Goal: Use online tool/utility: Utilize a website feature to perform a specific function

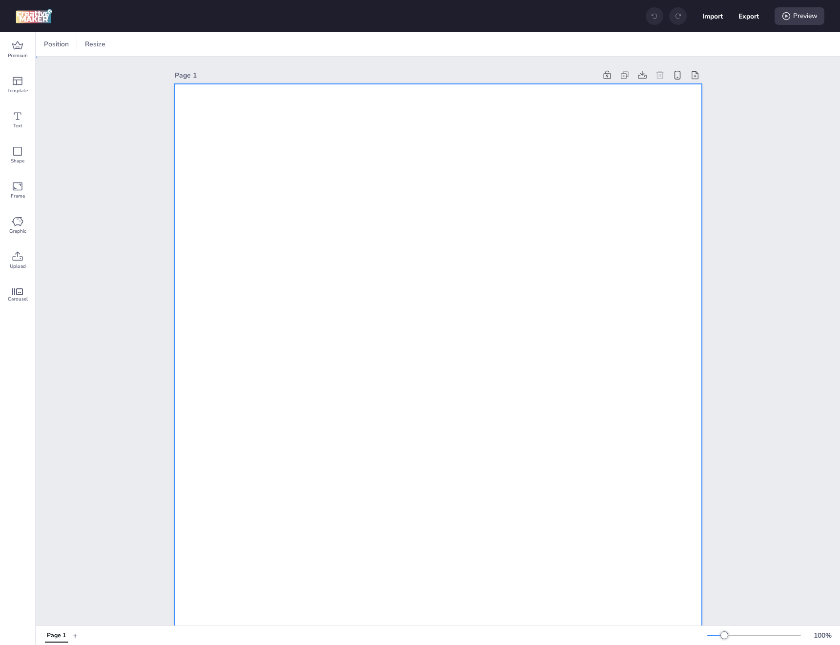
click at [300, 192] on div at bounding box center [438, 552] width 527 height 937
click at [181, 148] on div at bounding box center [438, 552] width 527 height 937
click at [95, 37] on div at bounding box center [88, 45] width 18 height 16
click at [131, 44] on div at bounding box center [132, 45] width 15 height 10
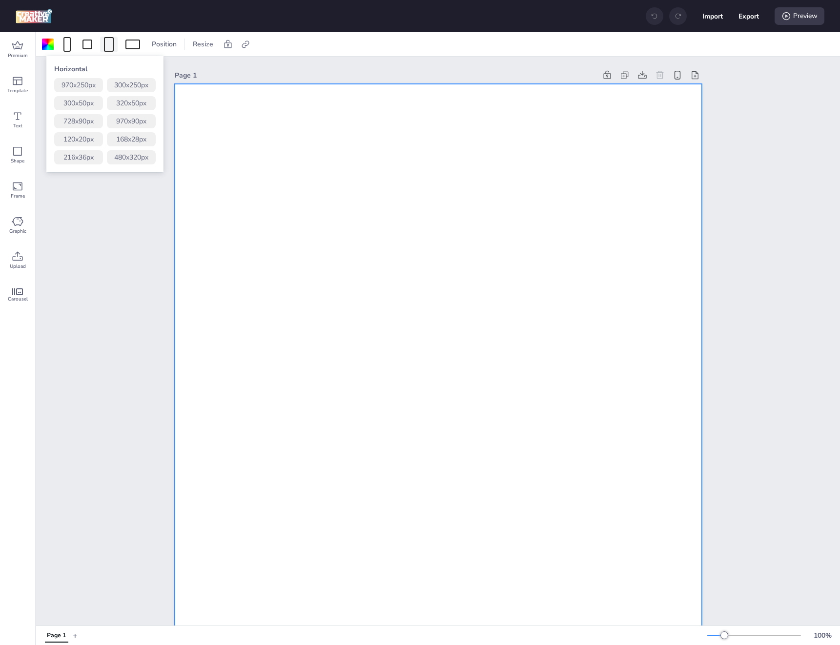
click at [108, 47] on div at bounding box center [109, 44] width 10 height 15
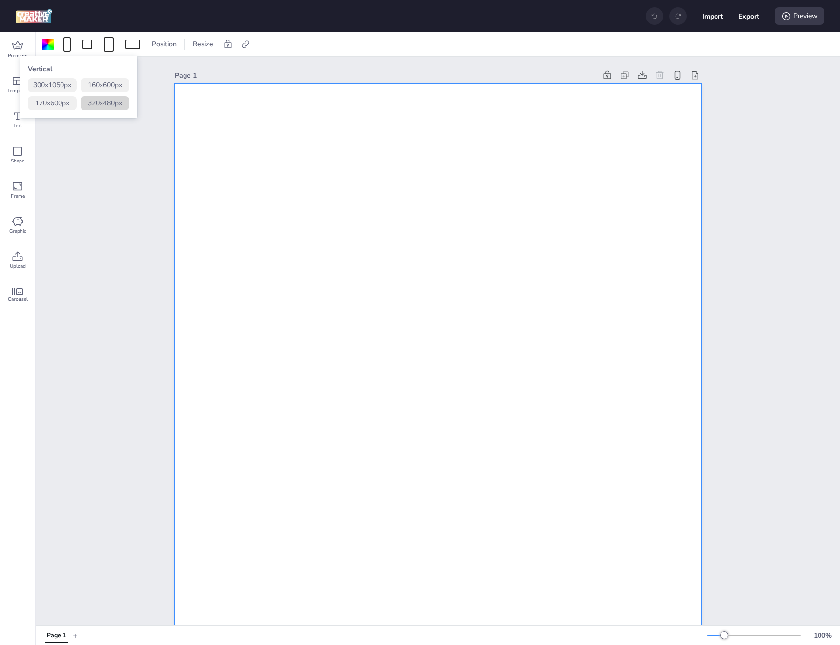
click at [101, 108] on button "320 x 480 px" at bounding box center [105, 103] width 49 height 14
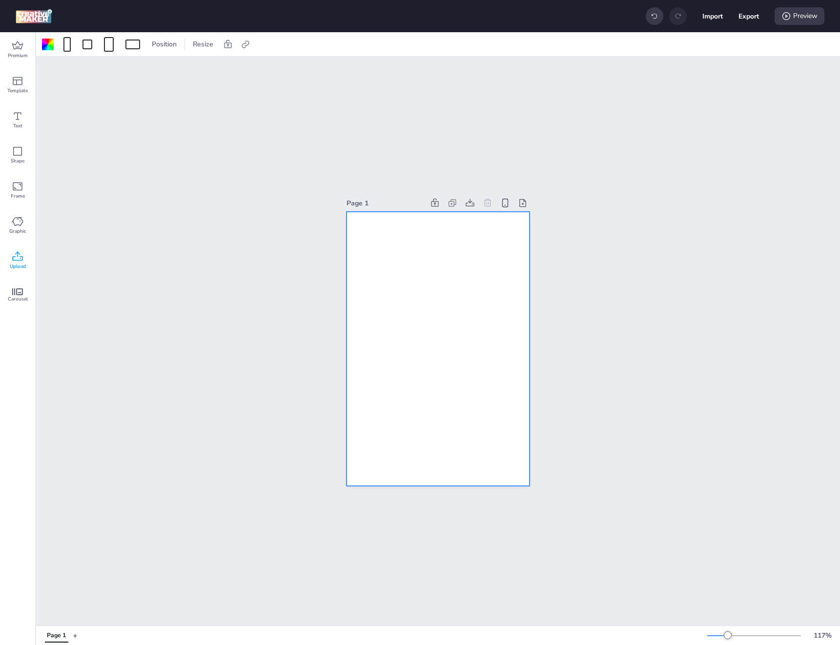
click at [27, 251] on div "Upload" at bounding box center [17, 260] width 35 height 35
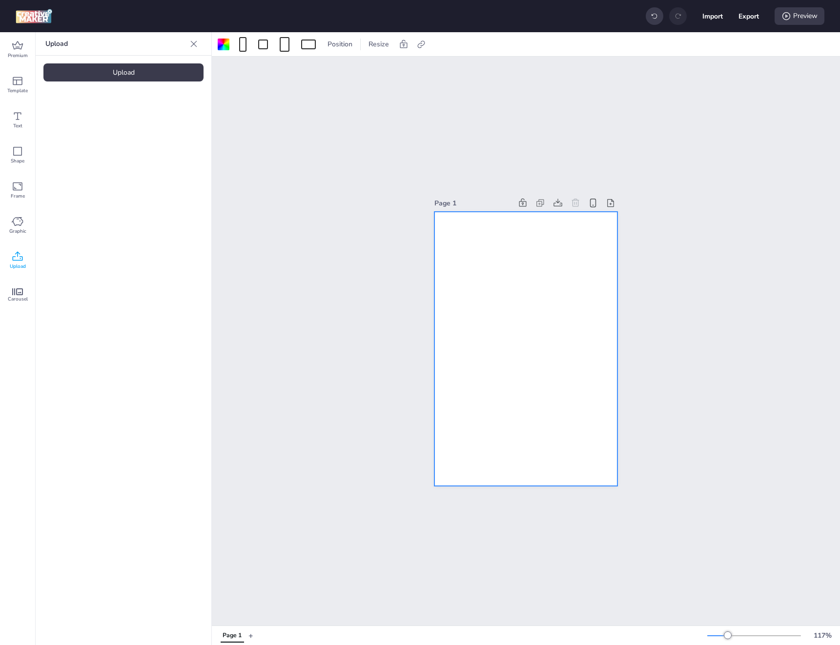
click at [93, 76] on div "Upload" at bounding box center [123, 72] width 160 height 18
click at [93, 133] on video at bounding box center [82, 136] width 78 height 39
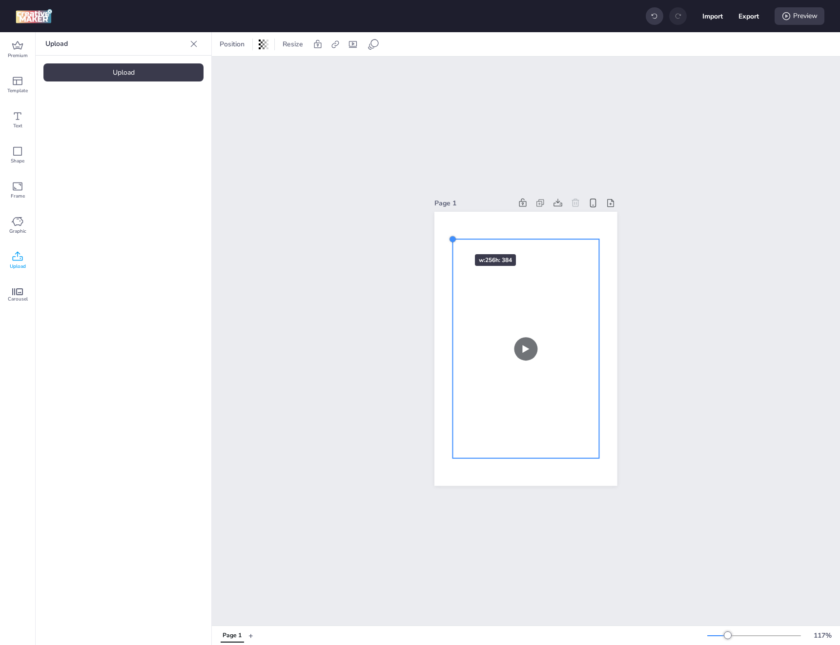
click at [449, 237] on div at bounding box center [453, 239] width 8 height 8
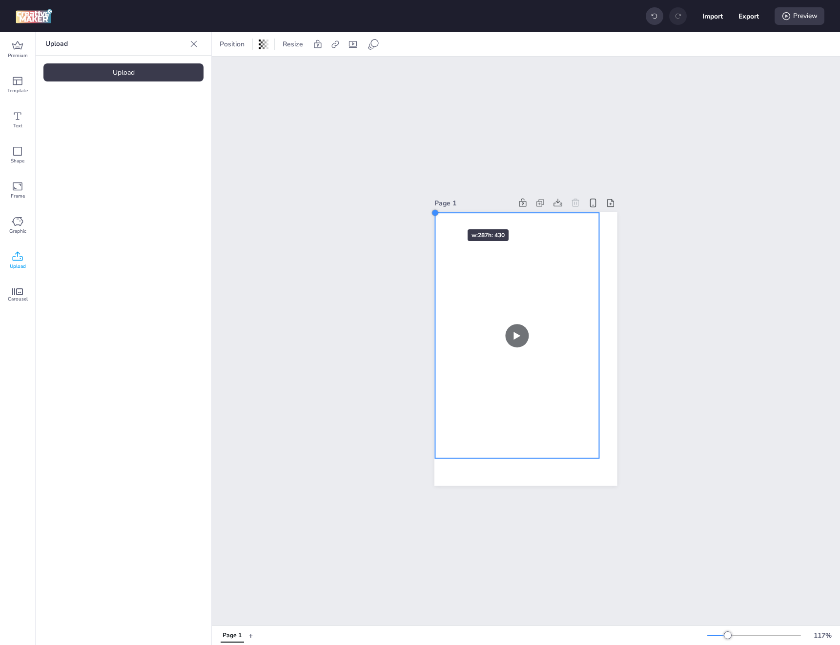
drag, startPoint x: 450, startPoint y: 238, endPoint x: 437, endPoint y: 212, distance: 29.5
click at [437, 212] on div at bounding box center [525, 349] width 183 height 274
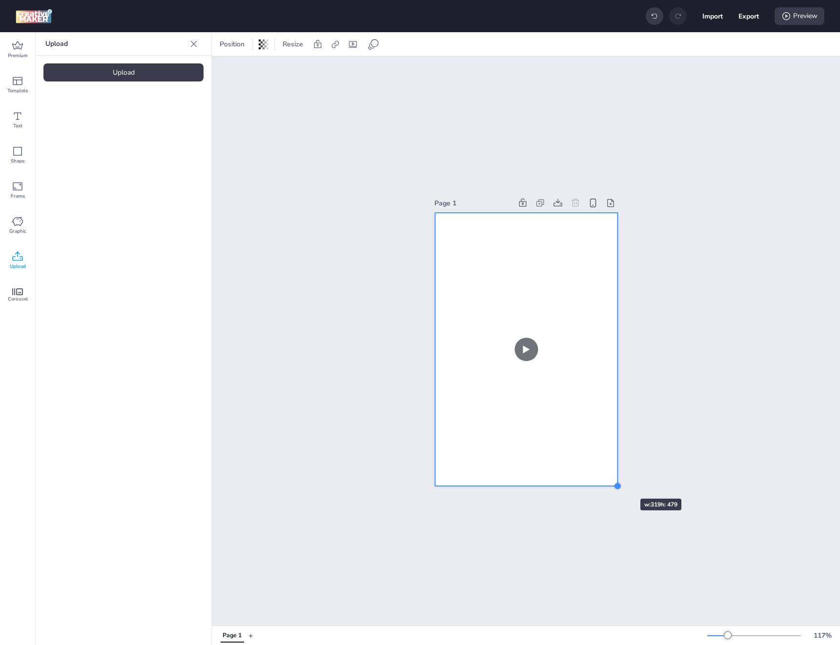
drag, startPoint x: 595, startPoint y: 454, endPoint x: 611, endPoint y: 481, distance: 32.2
click at [614, 483] on div at bounding box center [618, 487] width 8 height 8
click at [616, 209] on div at bounding box center [619, 211] width 8 height 8
click at [712, 260] on div "Page 1" at bounding box center [526, 341] width 628 height 569
click at [491, 313] on video at bounding box center [527, 349] width 184 height 276
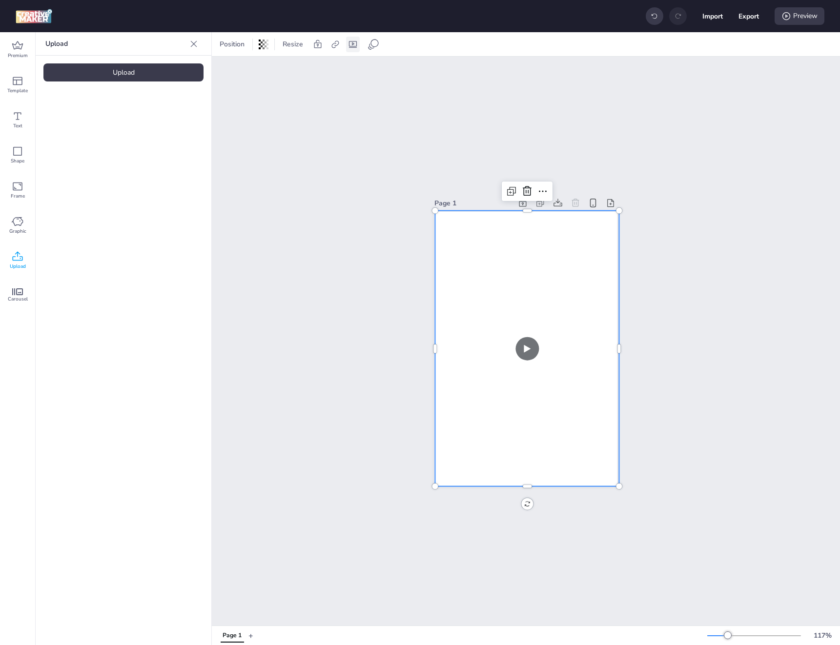
click at [351, 45] on icon at bounding box center [353, 45] width 10 height 10
select select "contain"
click at [286, 86] on span "Controls" at bounding box center [287, 85] width 26 height 10
click at [268, 86] on input "Controls" at bounding box center [265, 89] width 6 height 6
checkbox input "true"
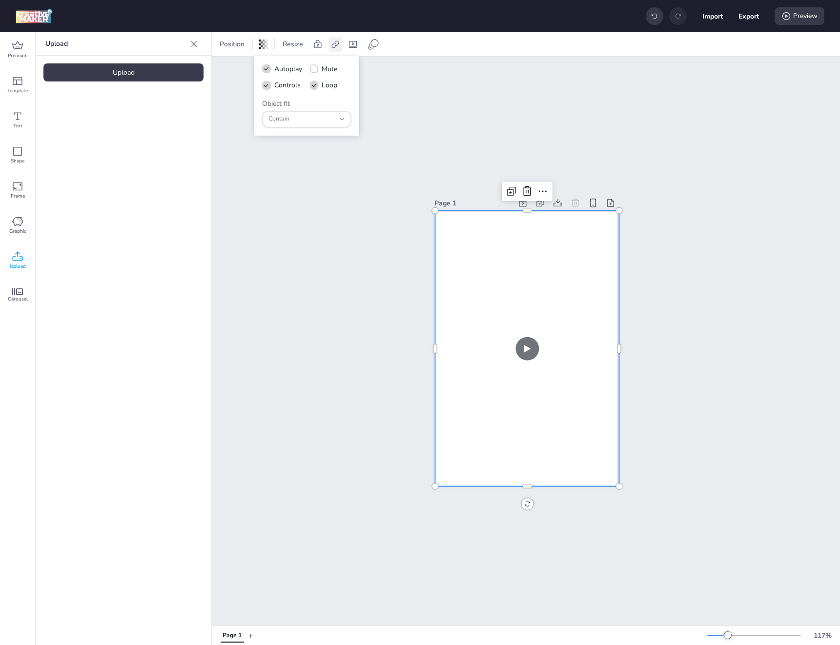
click at [331, 45] on icon at bounding box center [334, 44] width 7 height 7
click at [266, 65] on span "Activate hyperlink" at bounding box center [272, 69] width 54 height 10
click at [238, 70] on input "Activate hyperlink" at bounding box center [235, 73] width 6 height 6
checkbox input "true"
click at [283, 115] on input "Type URL" at bounding box center [283, 116] width 89 height 10
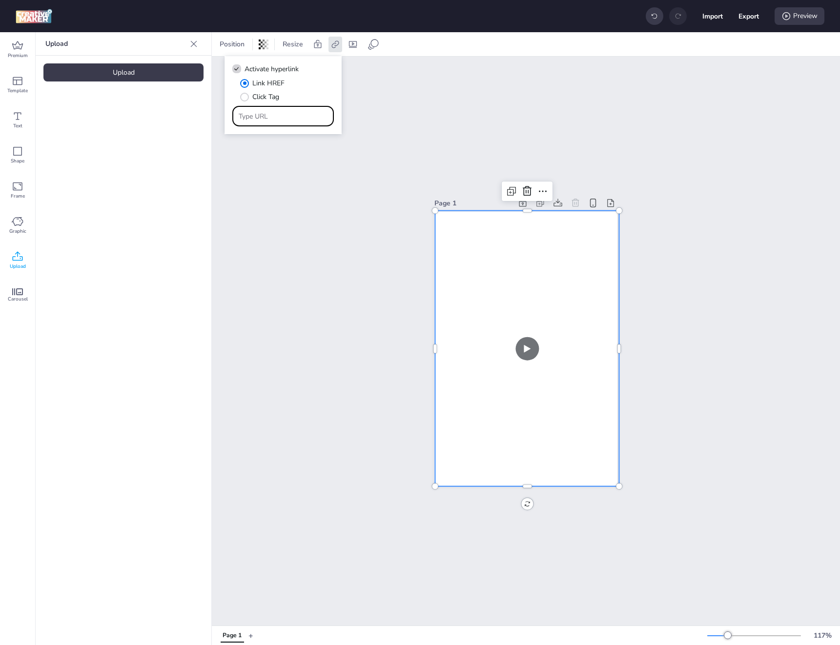
paste input "[URL][DOMAIN_NAME]"
type input "[URL][DOMAIN_NAME]"
click at [422, 137] on div "Page 1" at bounding box center [526, 341] width 628 height 569
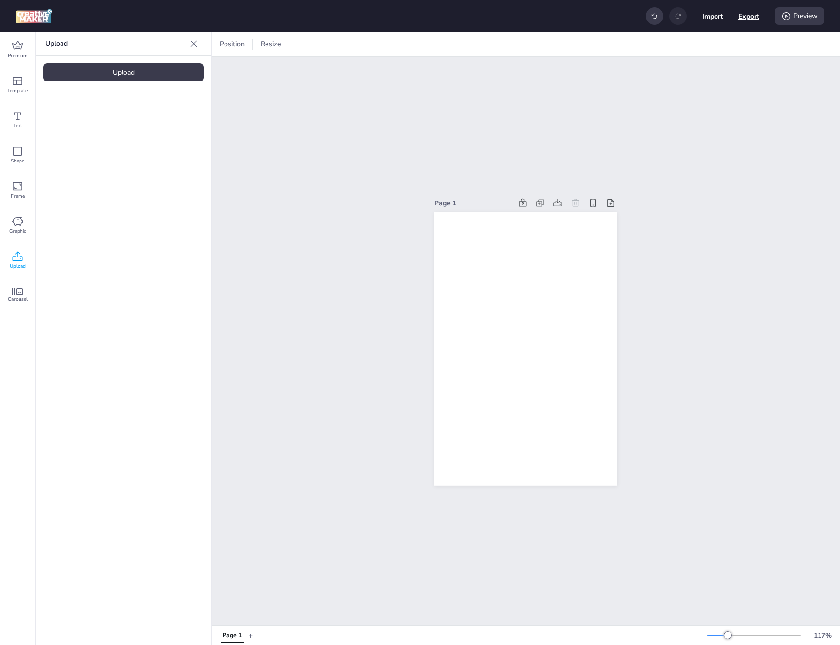
click at [743, 17] on button "Export" at bounding box center [749, 16] width 21 height 21
select select "html"
click at [684, 76] on button "Download" at bounding box center [705, 78] width 89 height 19
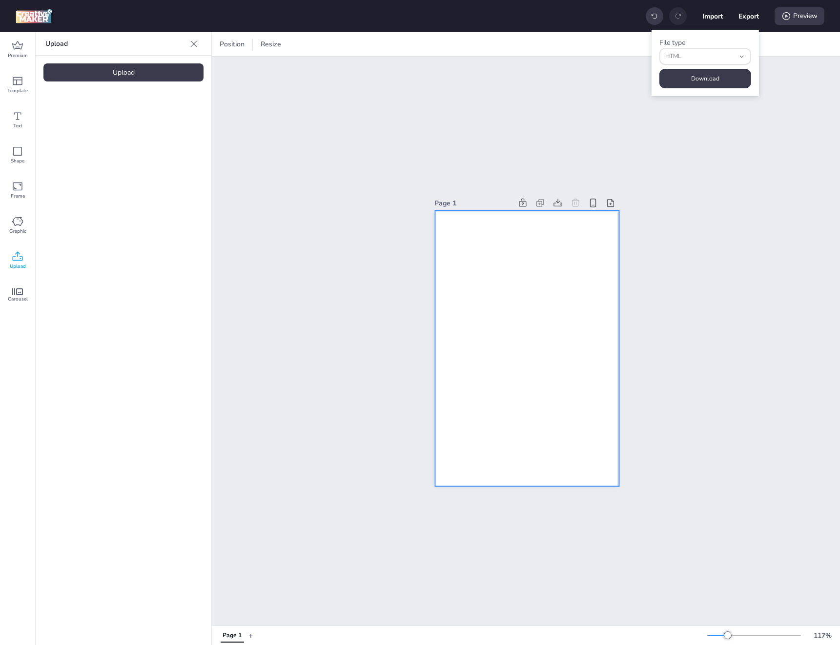
click at [465, 344] on video at bounding box center [527, 349] width 184 height 276
click at [749, 19] on button "Export" at bounding box center [749, 16] width 21 height 21
select select "html"
click at [749, 19] on button "Export" at bounding box center [749, 16] width 20 height 20
click at [706, 79] on button "Download" at bounding box center [705, 79] width 92 height 20
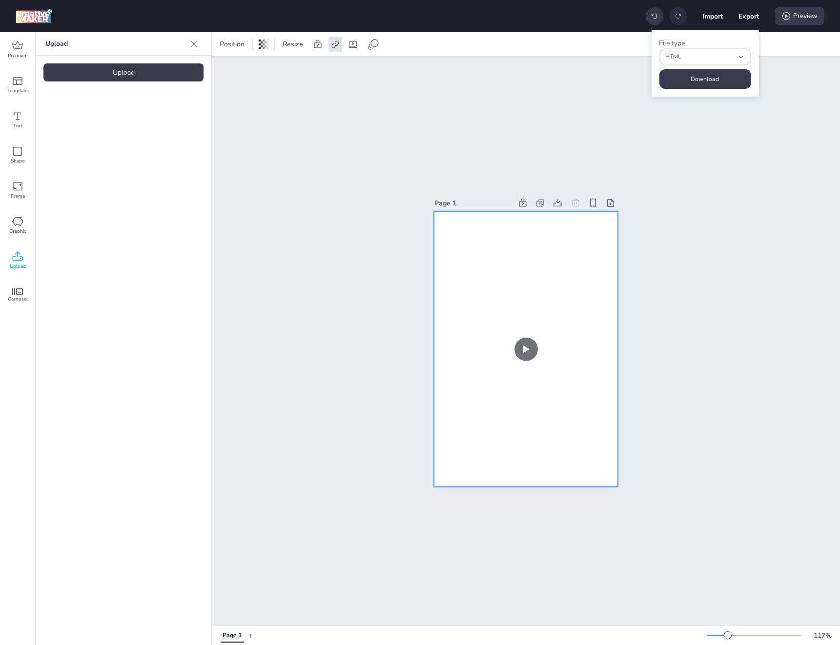
click at [481, 273] on video at bounding box center [526, 349] width 184 height 276
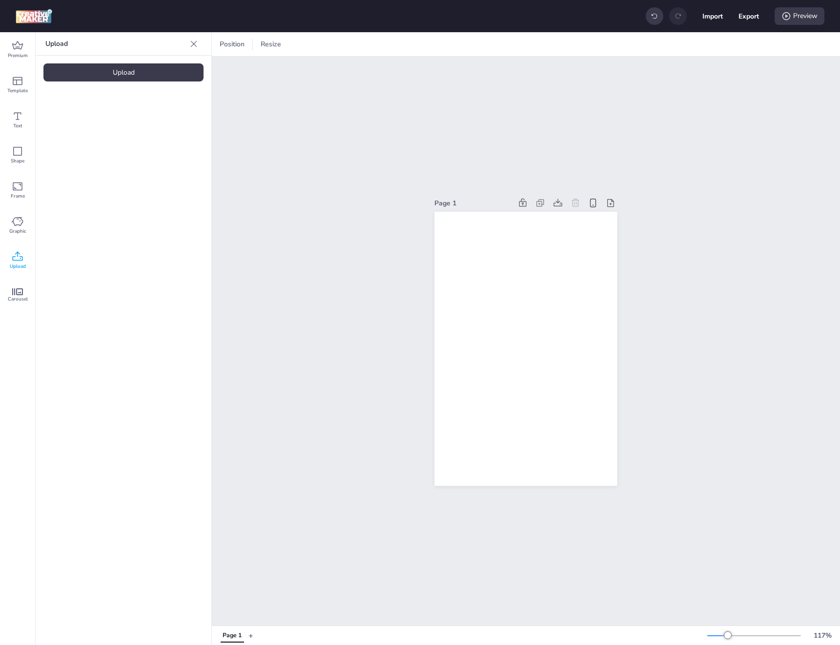
click at [149, 76] on div "Upload" at bounding box center [123, 72] width 160 height 18
click at [147, 155] on video at bounding box center [164, 136] width 78 height 39
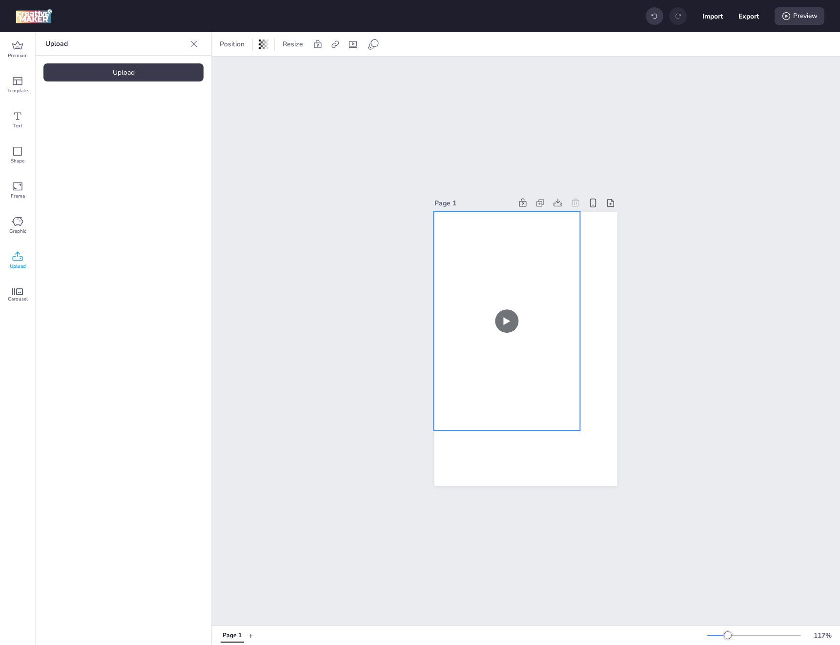
drag, startPoint x: 495, startPoint y: 291, endPoint x: 476, endPoint y: 263, distance: 33.7
click at [476, 263] on video at bounding box center [507, 320] width 146 height 219
click at [565, 414] on video at bounding box center [507, 320] width 146 height 219
click at [549, 405] on video at bounding box center [507, 320] width 146 height 219
click at [530, 382] on video at bounding box center [507, 320] width 146 height 219
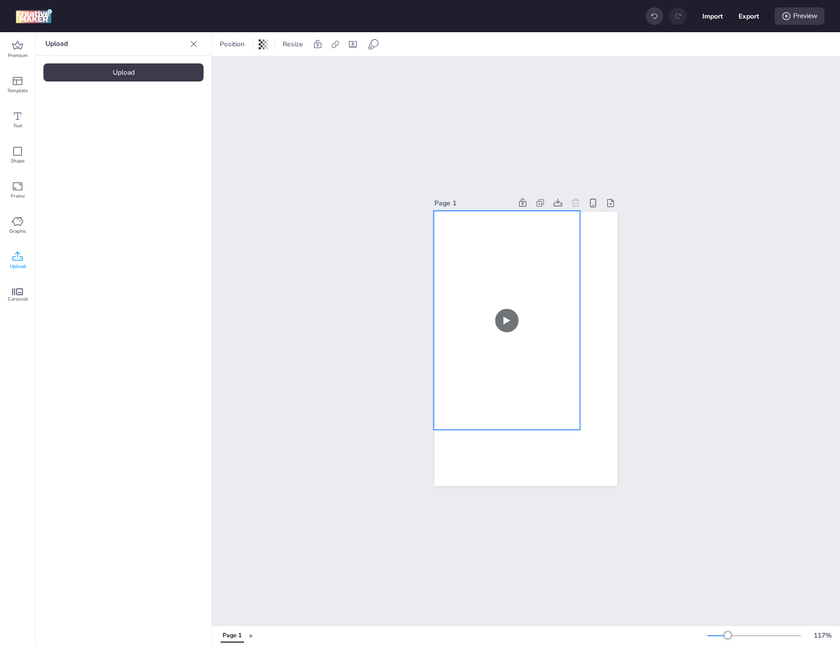
click at [695, 376] on div "Page 1" at bounding box center [526, 341] width 628 height 569
click at [544, 355] on video at bounding box center [507, 320] width 146 height 219
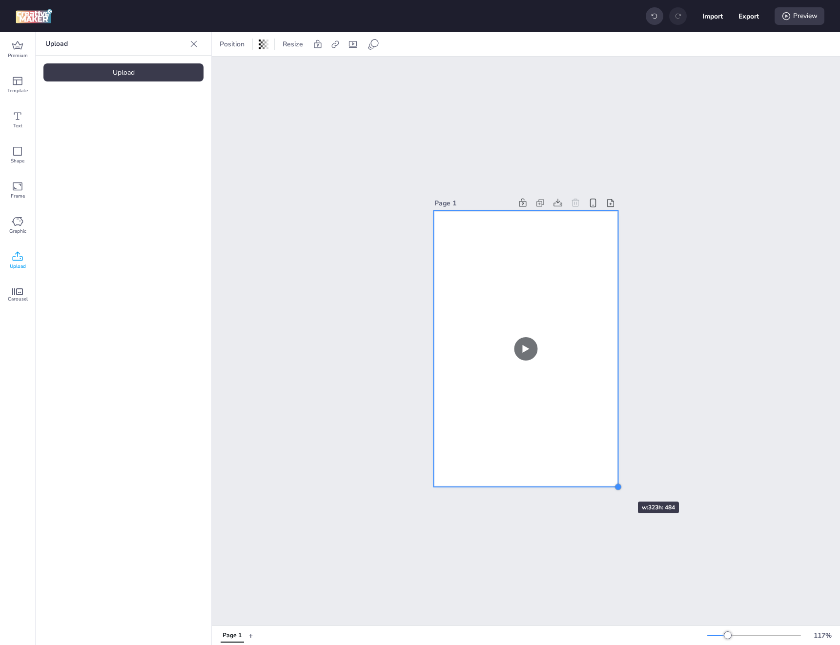
drag, startPoint x: 577, startPoint y: 427, endPoint x: 609, endPoint y: 484, distance: 65.6
click at [609, 484] on div "Page 1" at bounding box center [525, 341] width 183 height 313
click at [703, 486] on div "Page 1" at bounding box center [526, 341] width 628 height 569
click at [511, 364] on video at bounding box center [526, 349] width 185 height 276
click at [352, 46] on icon at bounding box center [353, 45] width 10 height 10
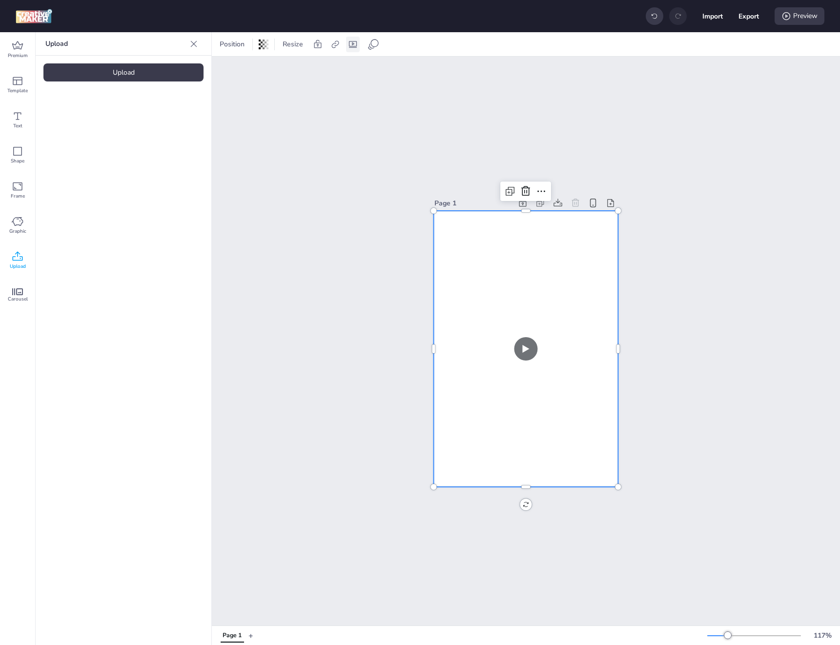
select select "contain"
click at [284, 84] on span "Controls" at bounding box center [287, 85] width 26 height 10
click at [268, 86] on input "Controls" at bounding box center [265, 89] width 6 height 6
checkbox input "true"
click at [476, 253] on video at bounding box center [526, 349] width 185 height 276
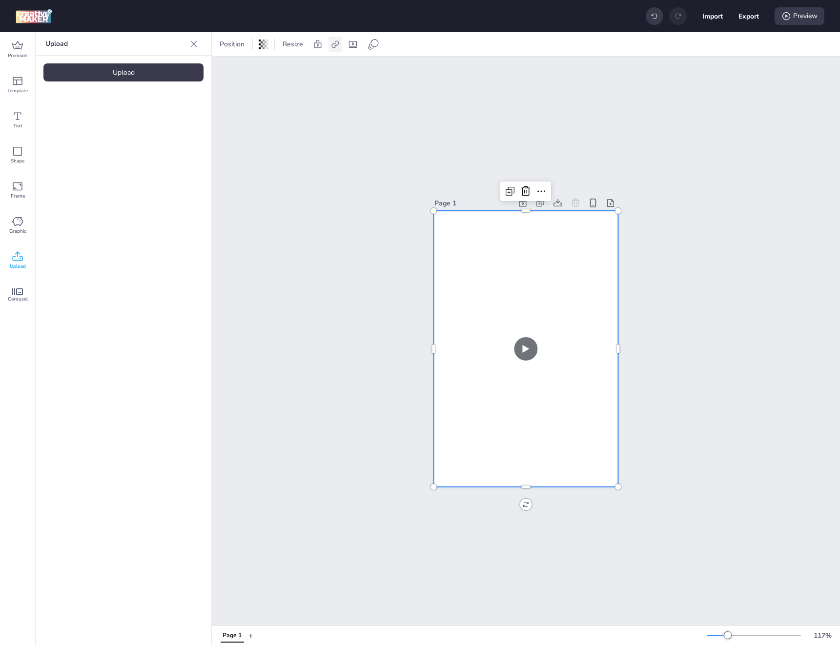
click at [335, 43] on icon at bounding box center [336, 45] width 10 height 10
click at [272, 65] on span "Activate hyperlink" at bounding box center [272, 69] width 54 height 10
click at [238, 70] on input "Activate hyperlink" at bounding box center [235, 73] width 6 height 6
checkbox input "true"
click at [273, 111] on input "Type URL" at bounding box center [283, 116] width 89 height 10
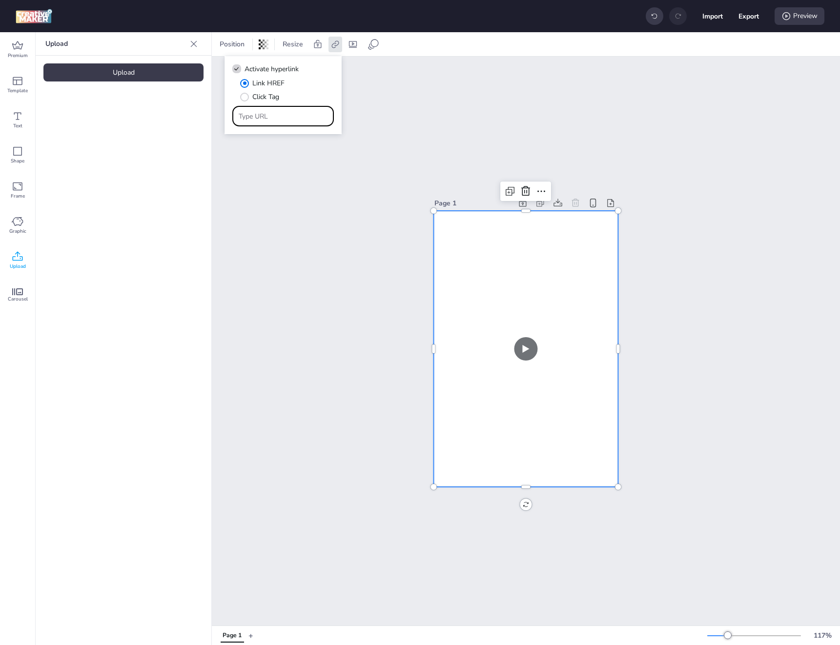
paste input "[URL][DOMAIN_NAME]"
type input "[URL][DOMAIN_NAME]"
click at [547, 111] on div "Page 1" at bounding box center [526, 341] width 628 height 569
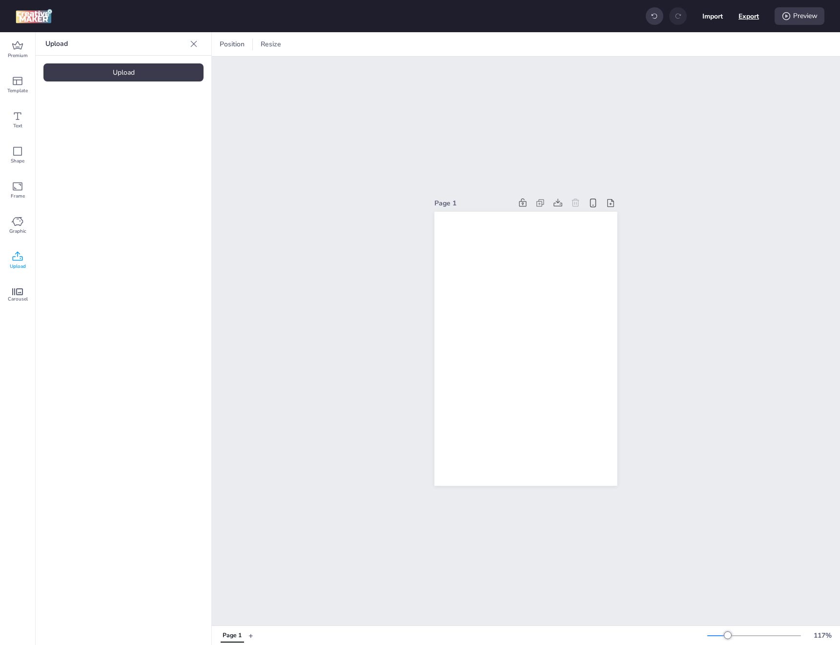
click at [744, 17] on button "Export" at bounding box center [749, 16] width 21 height 21
select select "html"
click at [713, 80] on button "Download" at bounding box center [705, 78] width 89 height 19
